Goal: Information Seeking & Learning: Learn about a topic

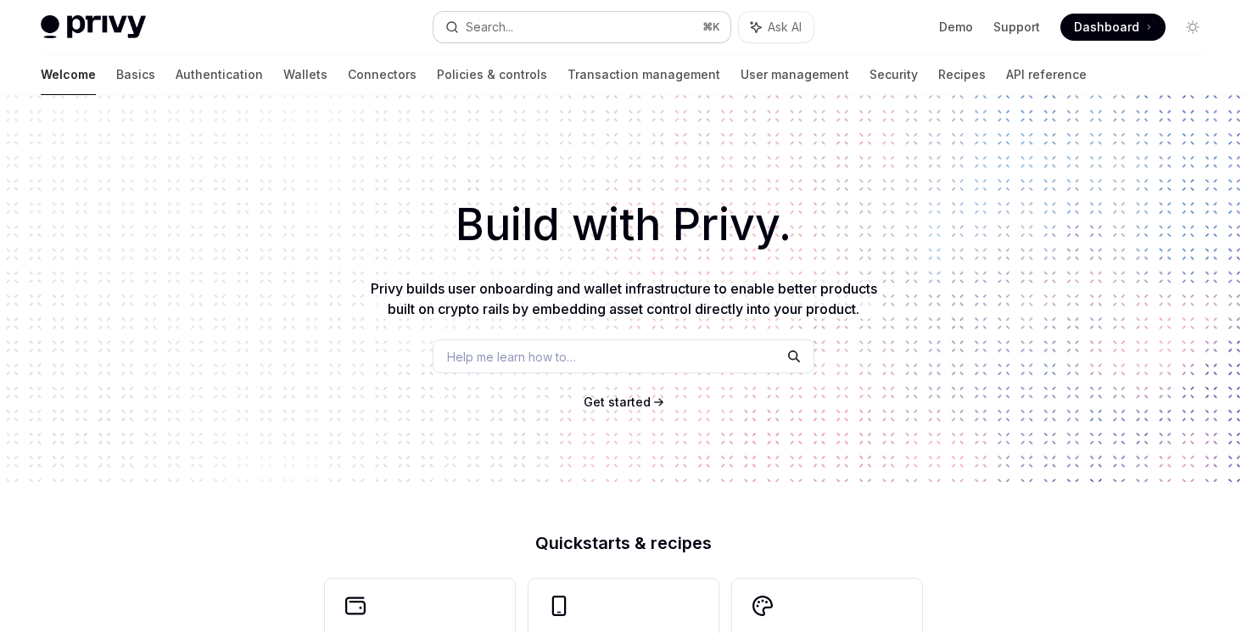
click at [616, 19] on button "Search... ⌘ K" at bounding box center [582, 27] width 296 height 31
type textarea "*"
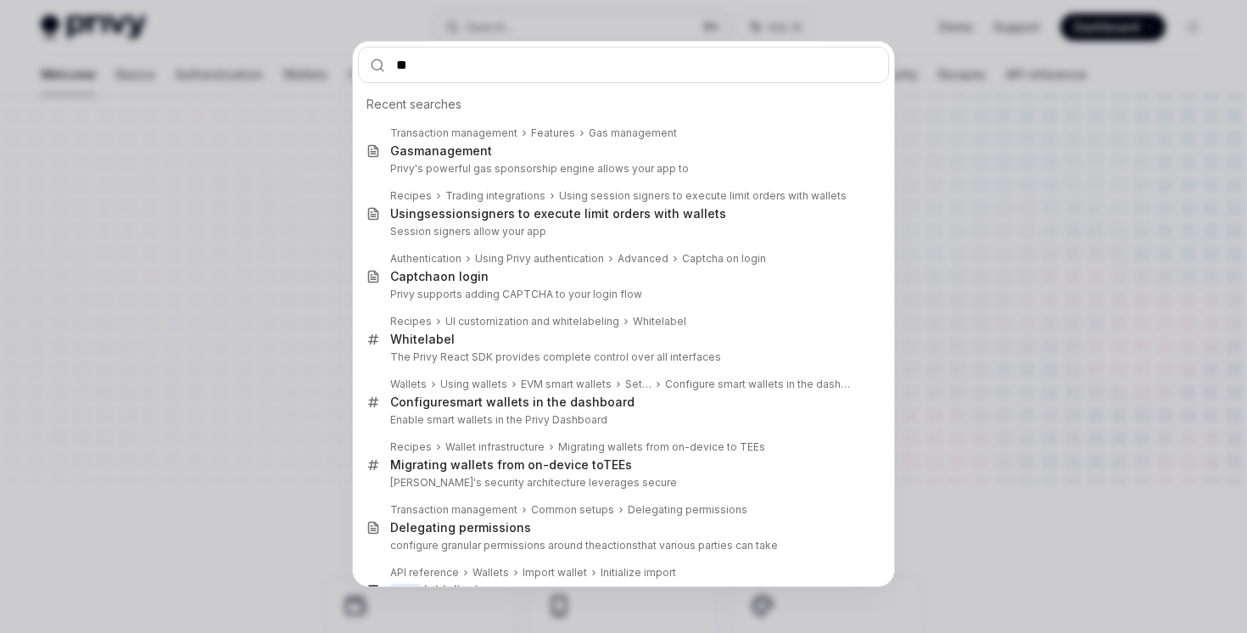
type input "***"
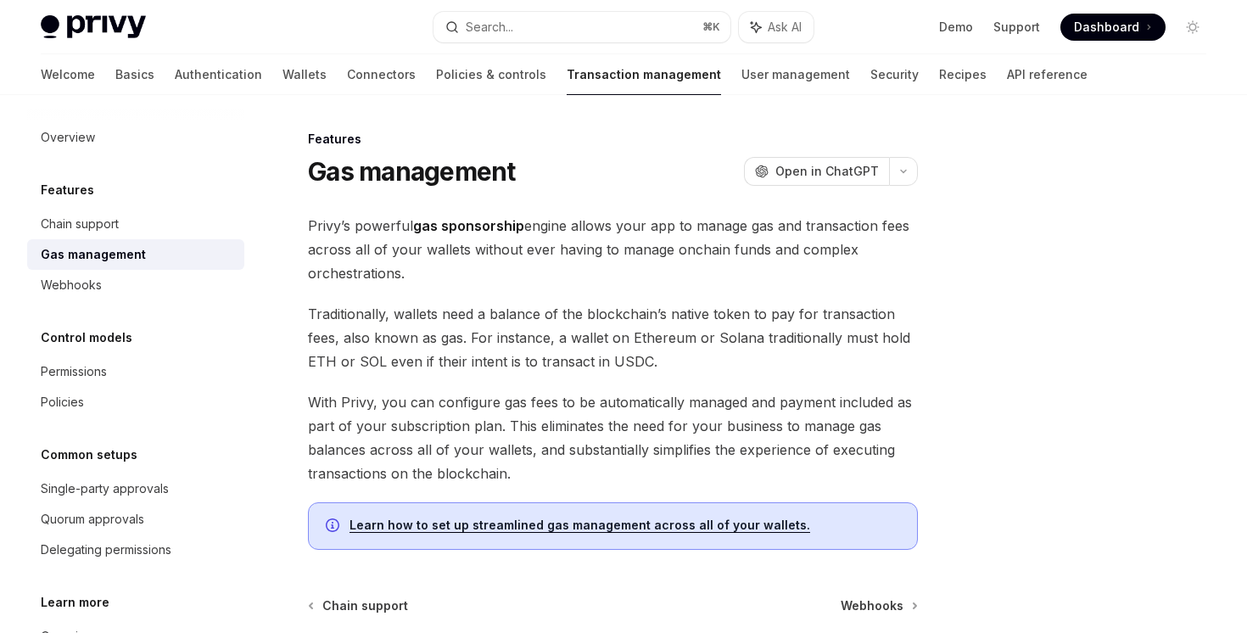
scroll to position [95, 0]
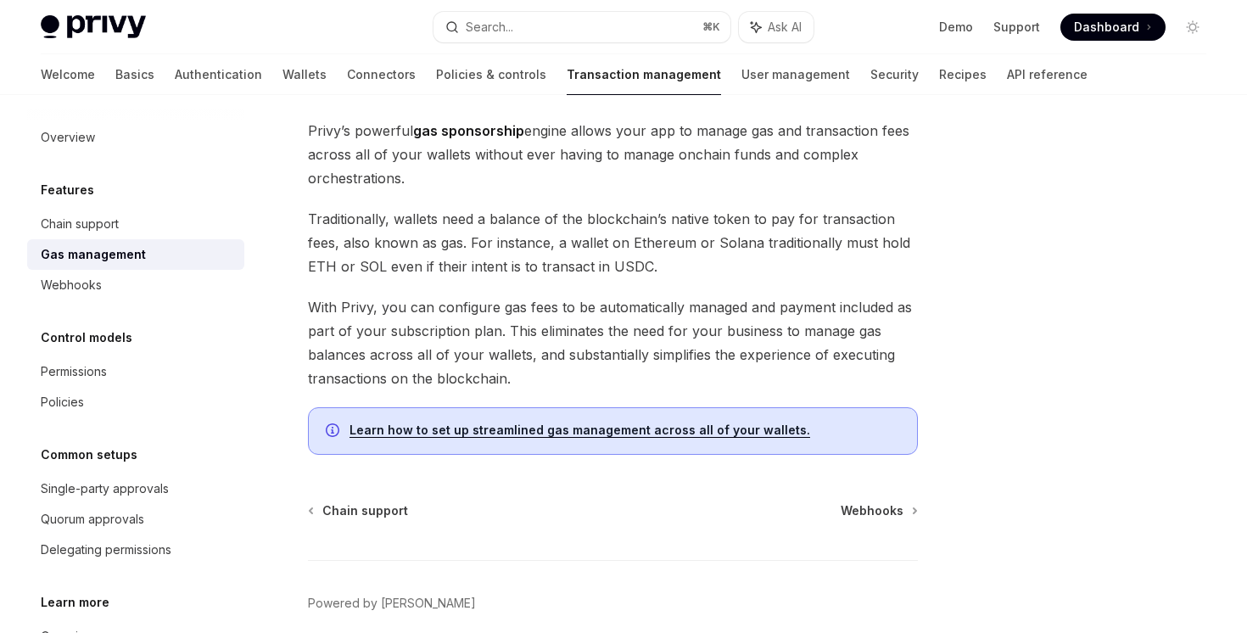
click at [572, 427] on link "Learn how to set up streamlined gas management across all of your wallets." at bounding box center [580, 430] width 461 height 15
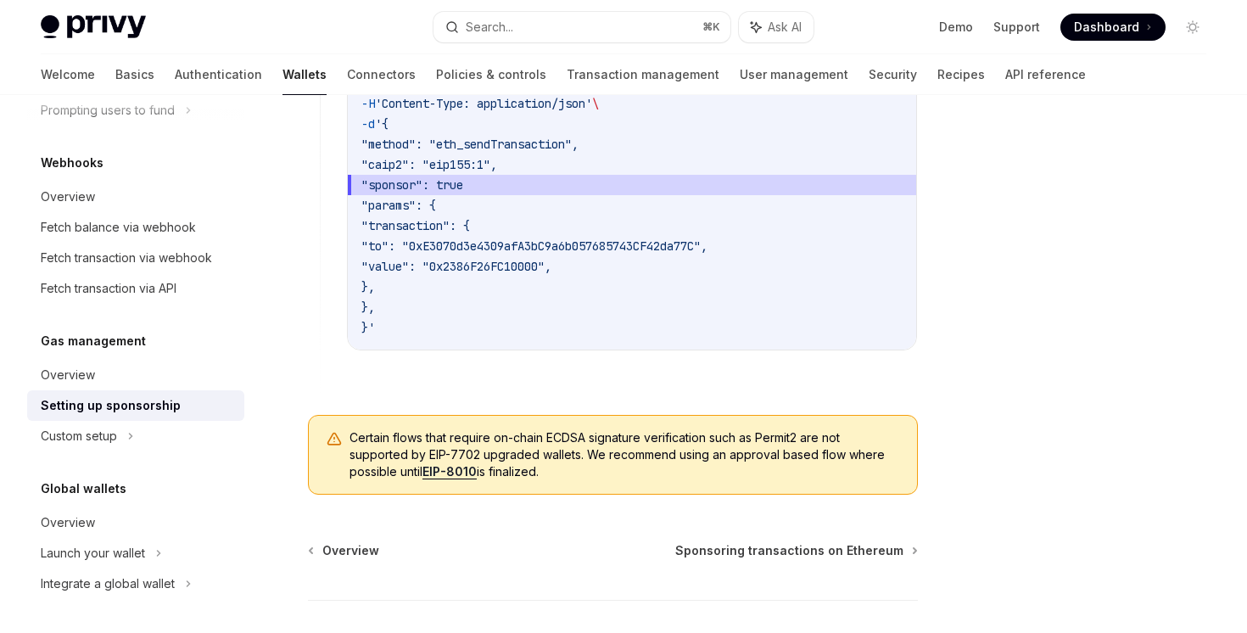
scroll to position [1448, 0]
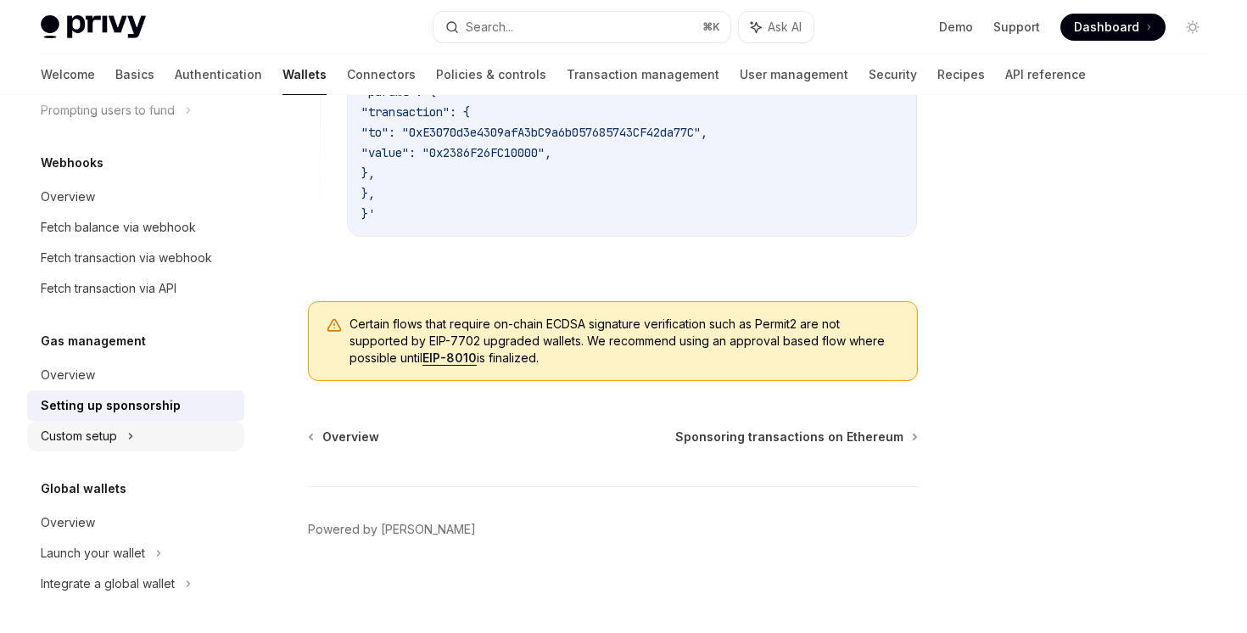
click at [132, 437] on icon at bounding box center [131, 436] width 3 height 5
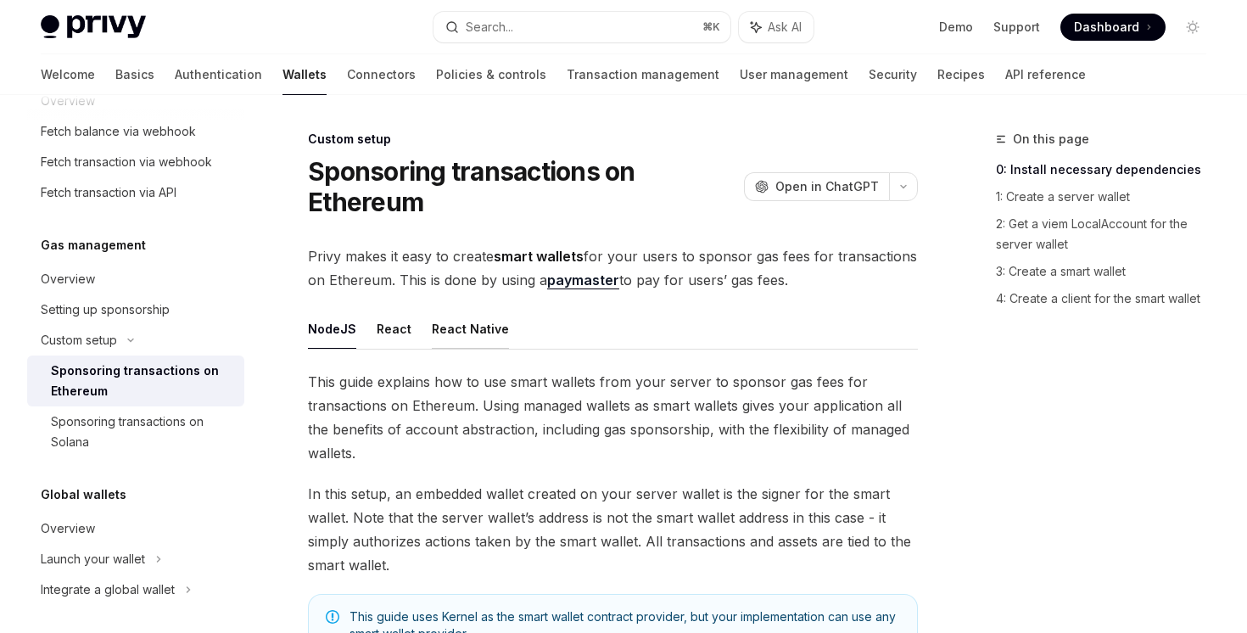
click at [485, 327] on button "React Native" at bounding box center [470, 329] width 77 height 40
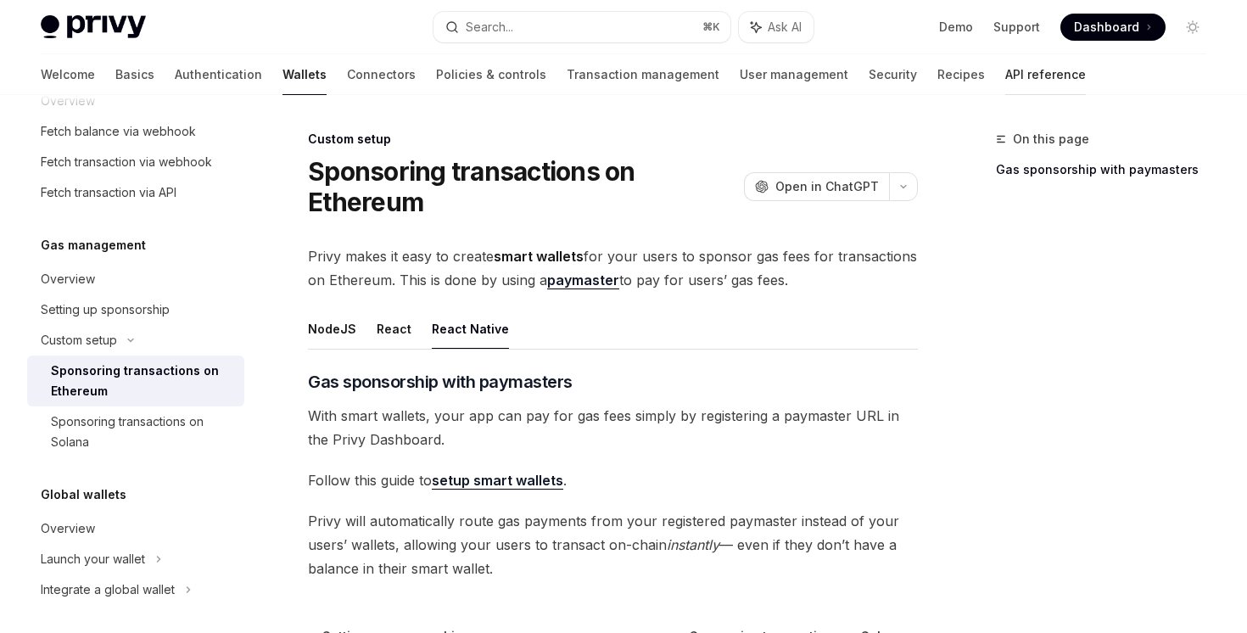
click at [1006, 84] on link "API reference" at bounding box center [1046, 74] width 81 height 41
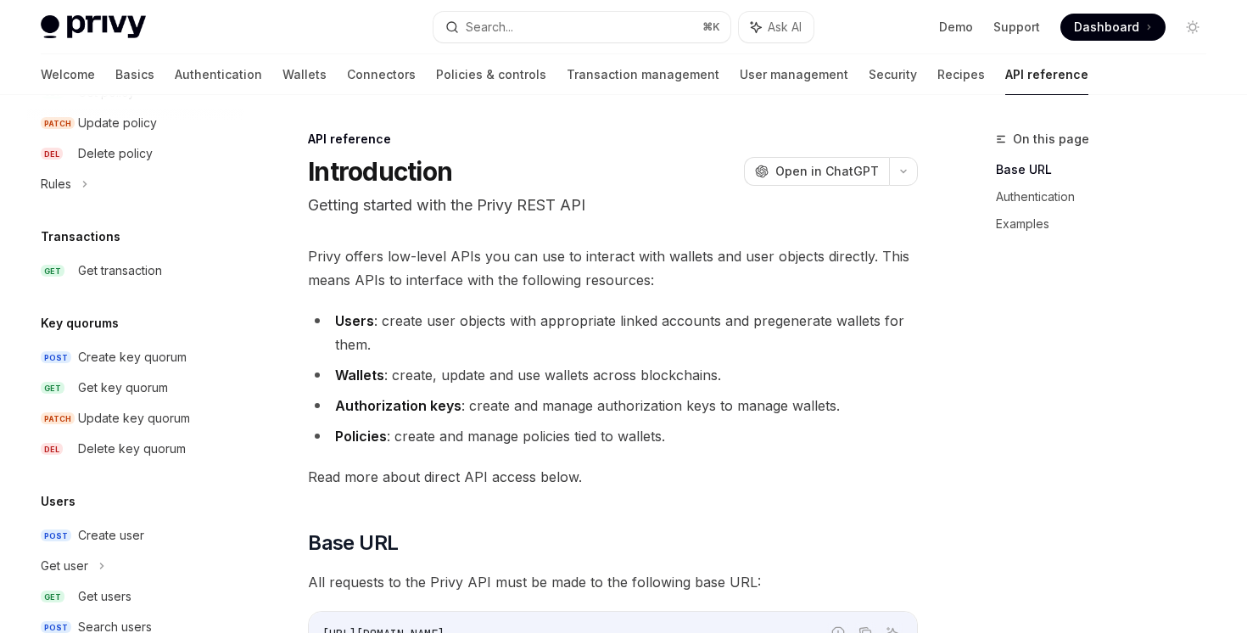
scroll to position [1151, 0]
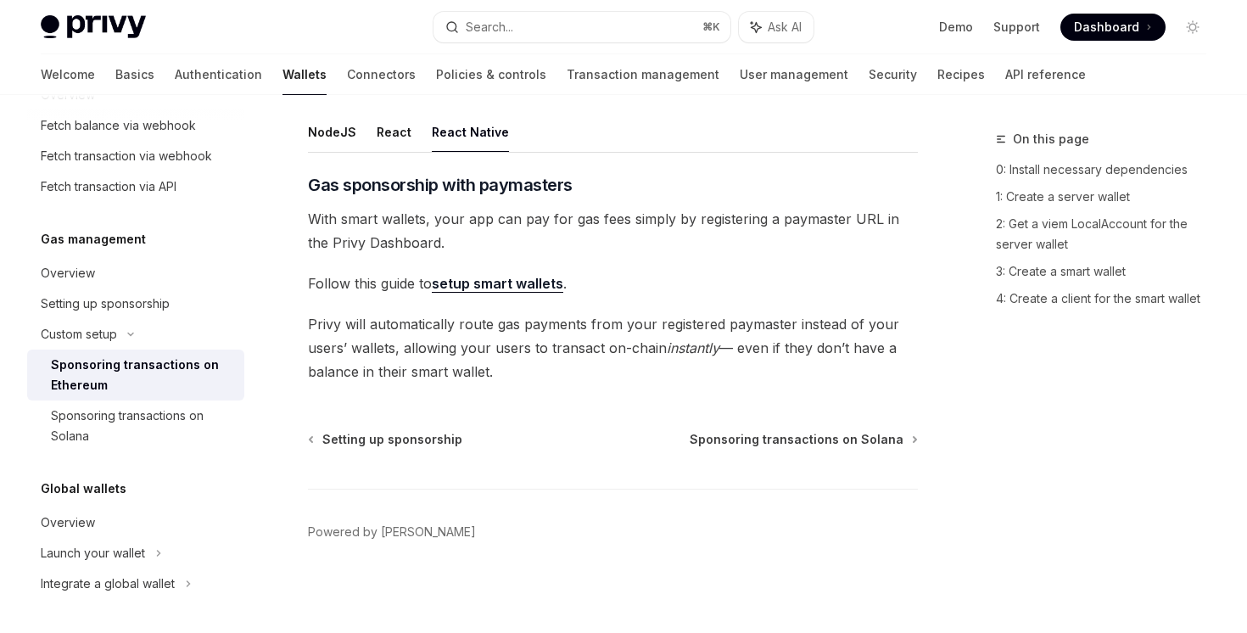
scroll to position [927, 0]
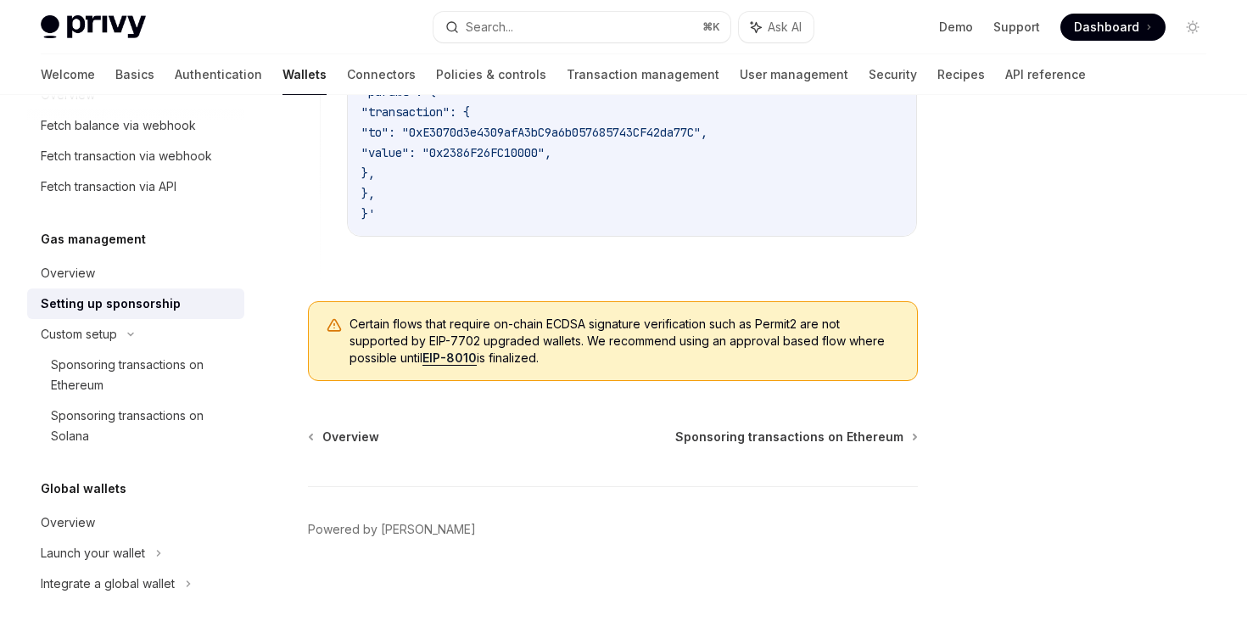
scroll to position [1448, 0]
click at [115, 275] on div "Overview" at bounding box center [137, 273] width 193 height 20
type textarea "*"
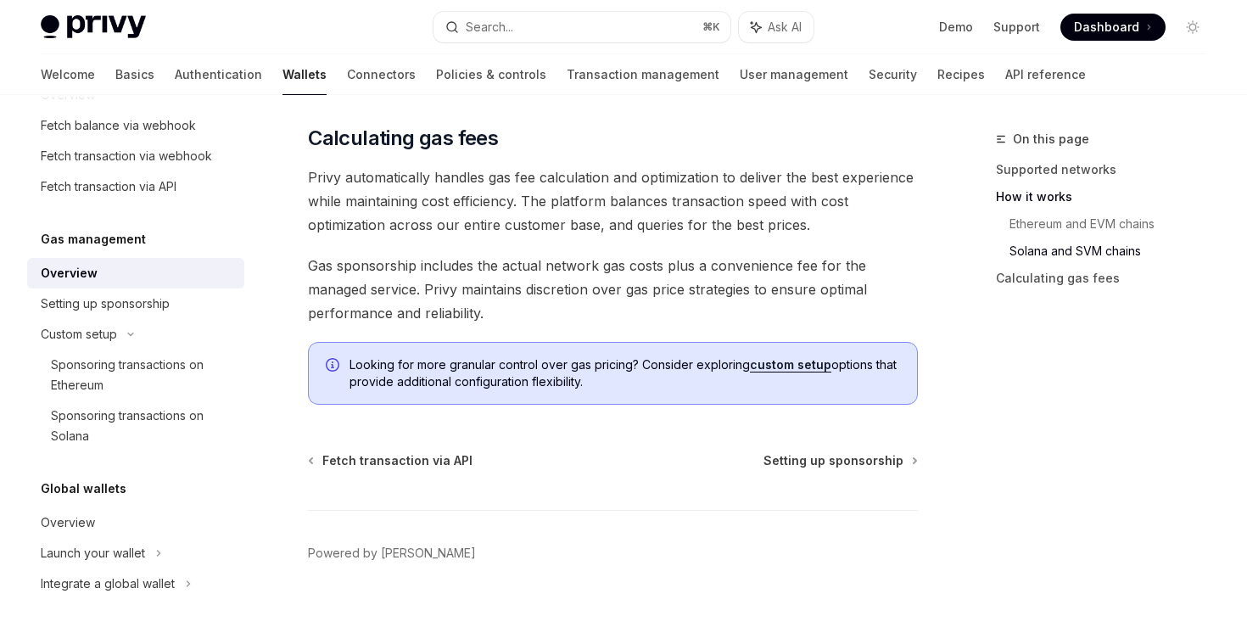
scroll to position [1363, 0]
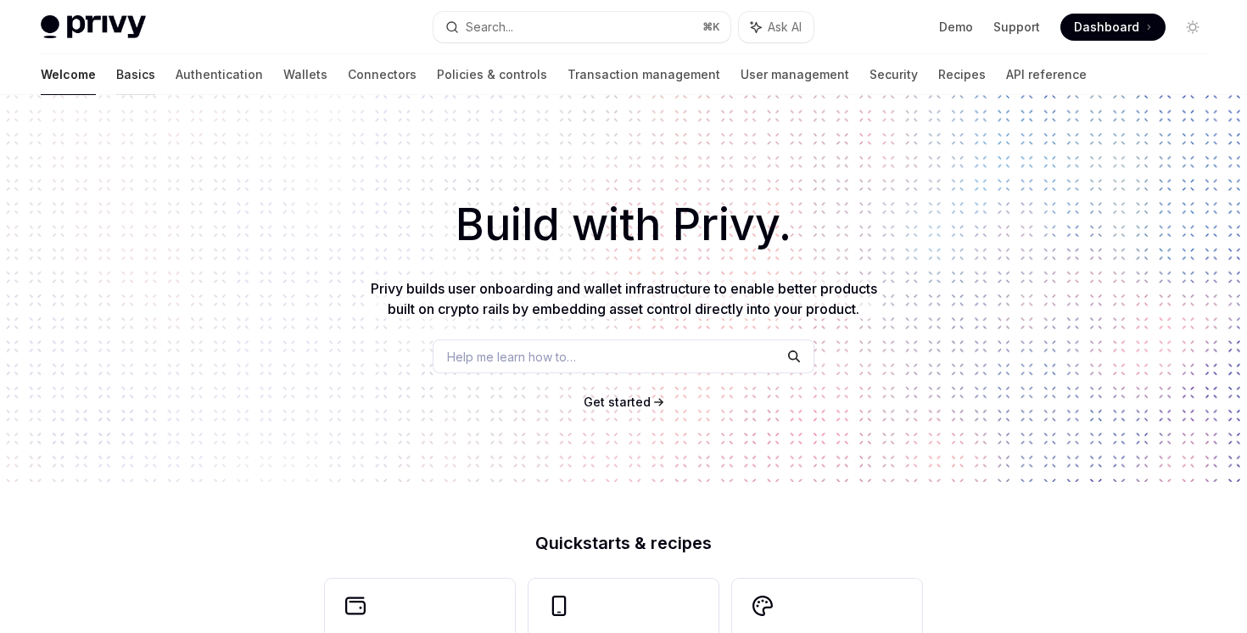
click at [116, 66] on link "Basics" at bounding box center [135, 74] width 39 height 41
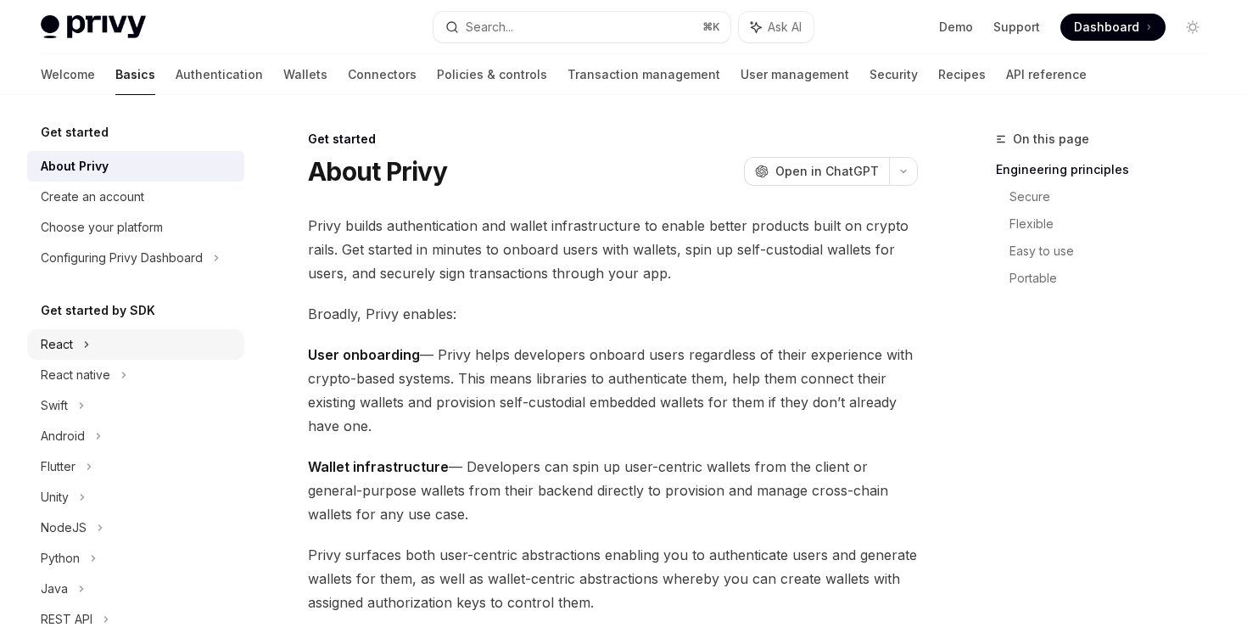
scroll to position [270, 0]
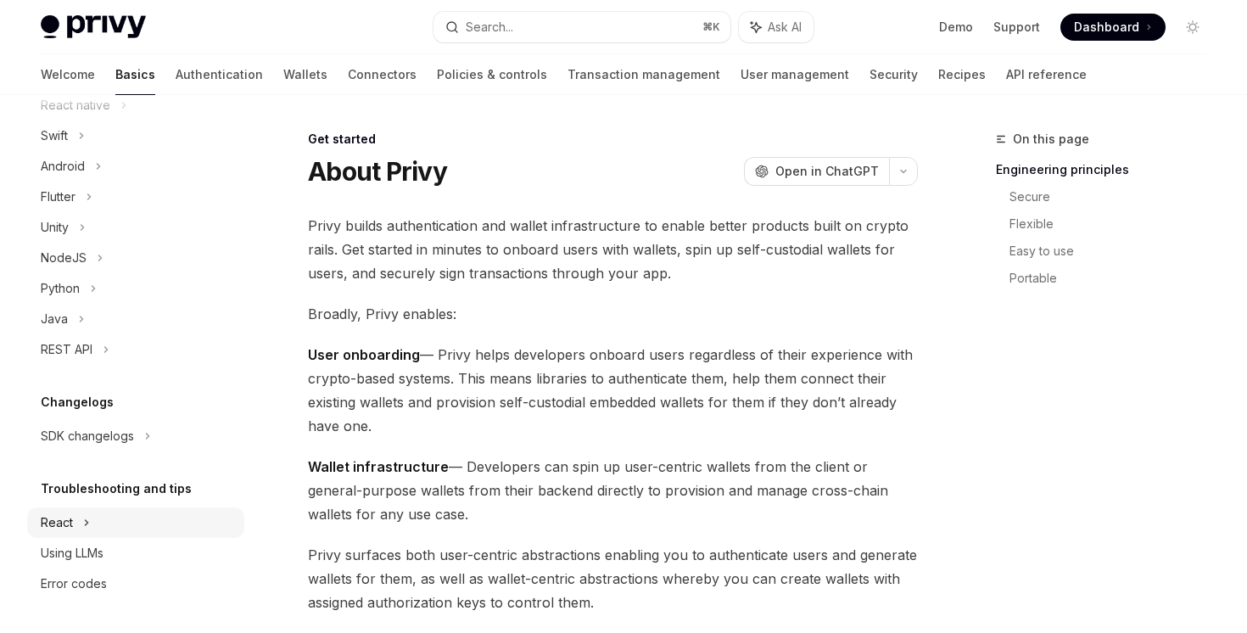
click at [87, 523] on icon at bounding box center [87, 522] width 3 height 5
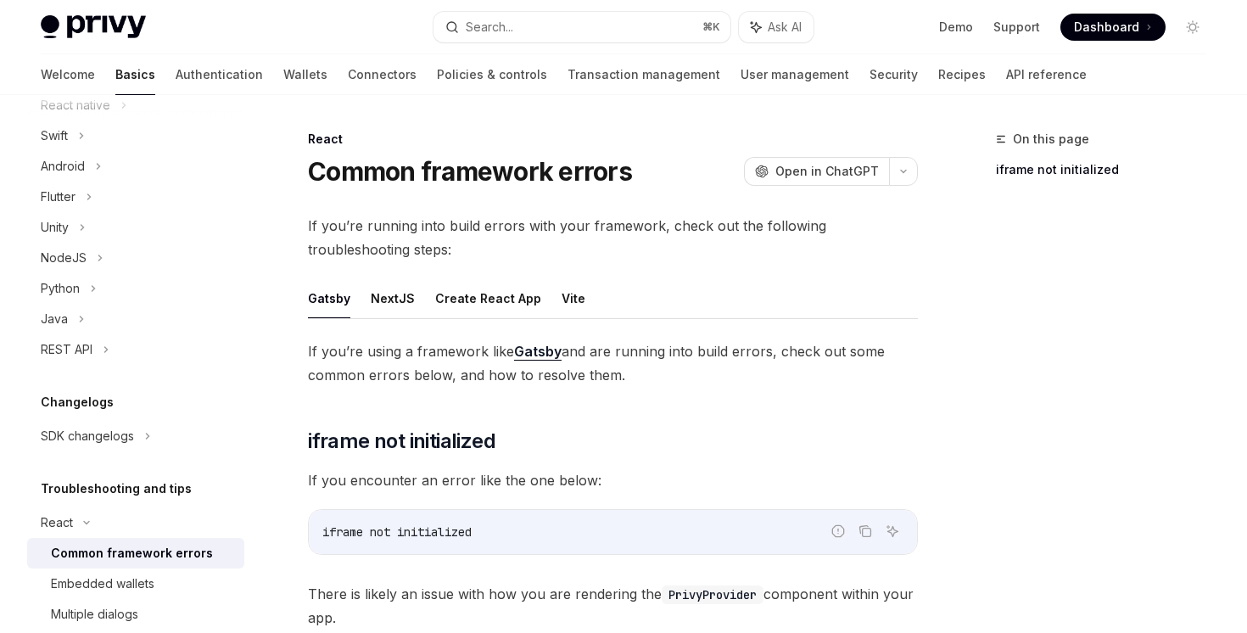
click at [109, 416] on div "Changelogs SDK changelogs" at bounding box center [135, 421] width 217 height 59
click at [107, 441] on div "SDK changelogs" at bounding box center [87, 436] width 93 height 20
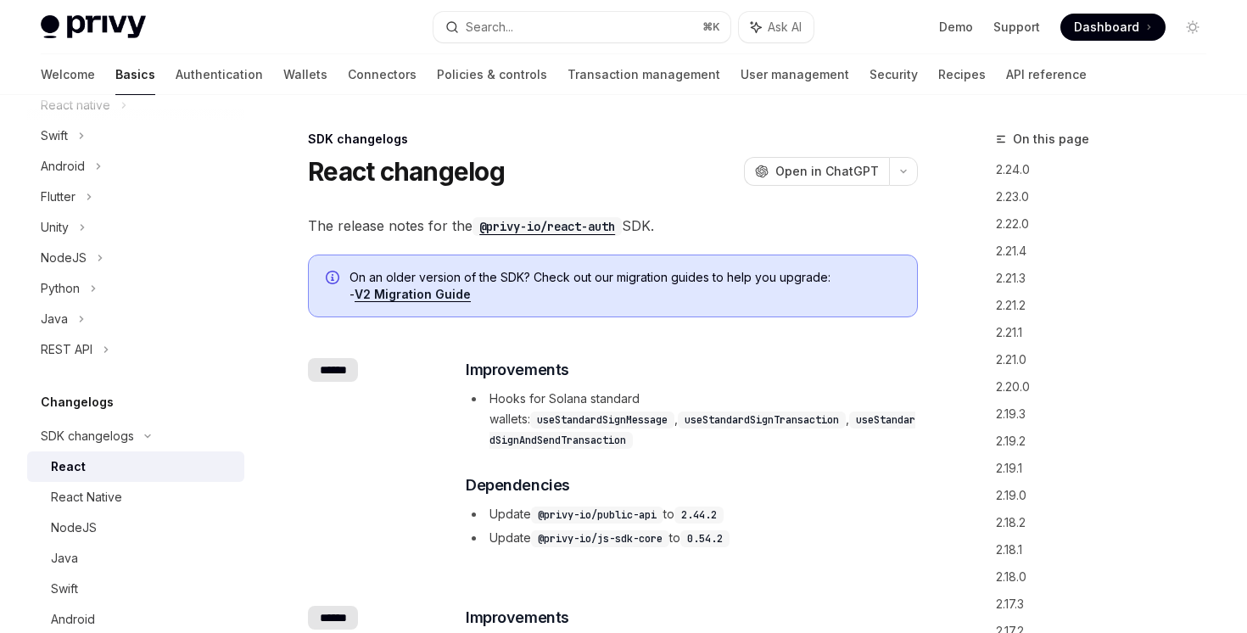
click at [99, 466] on div "React" at bounding box center [142, 467] width 183 height 20
type textarea "*"
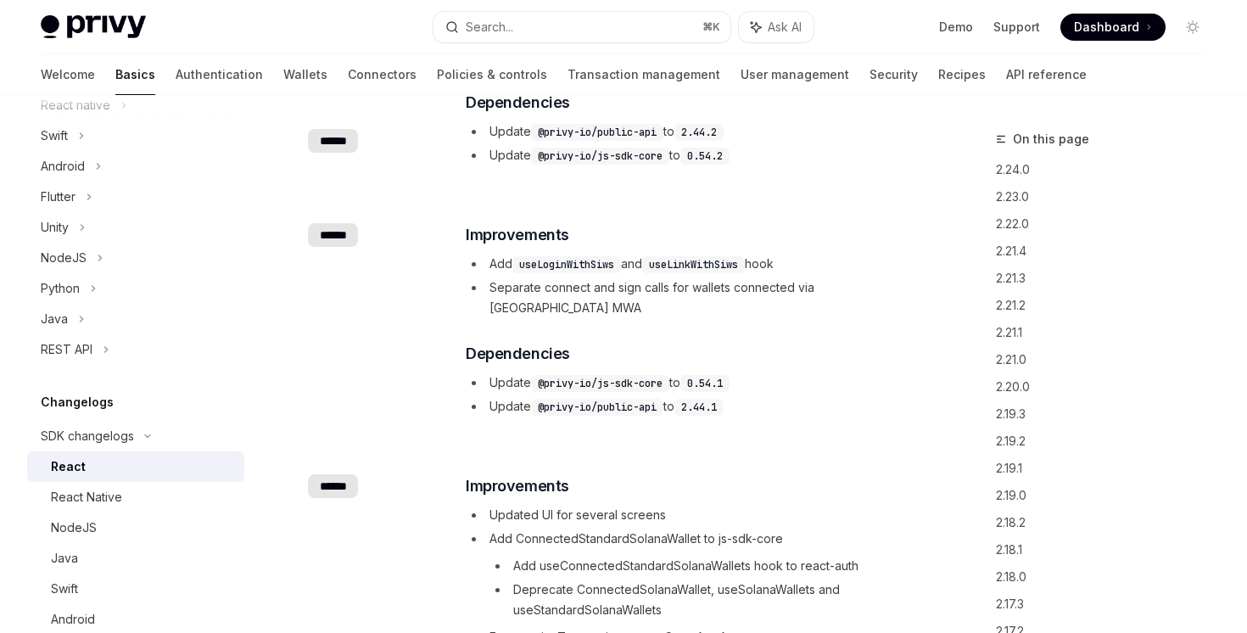
scroll to position [414, 0]
